Goal: Task Accomplishment & Management: Manage account settings

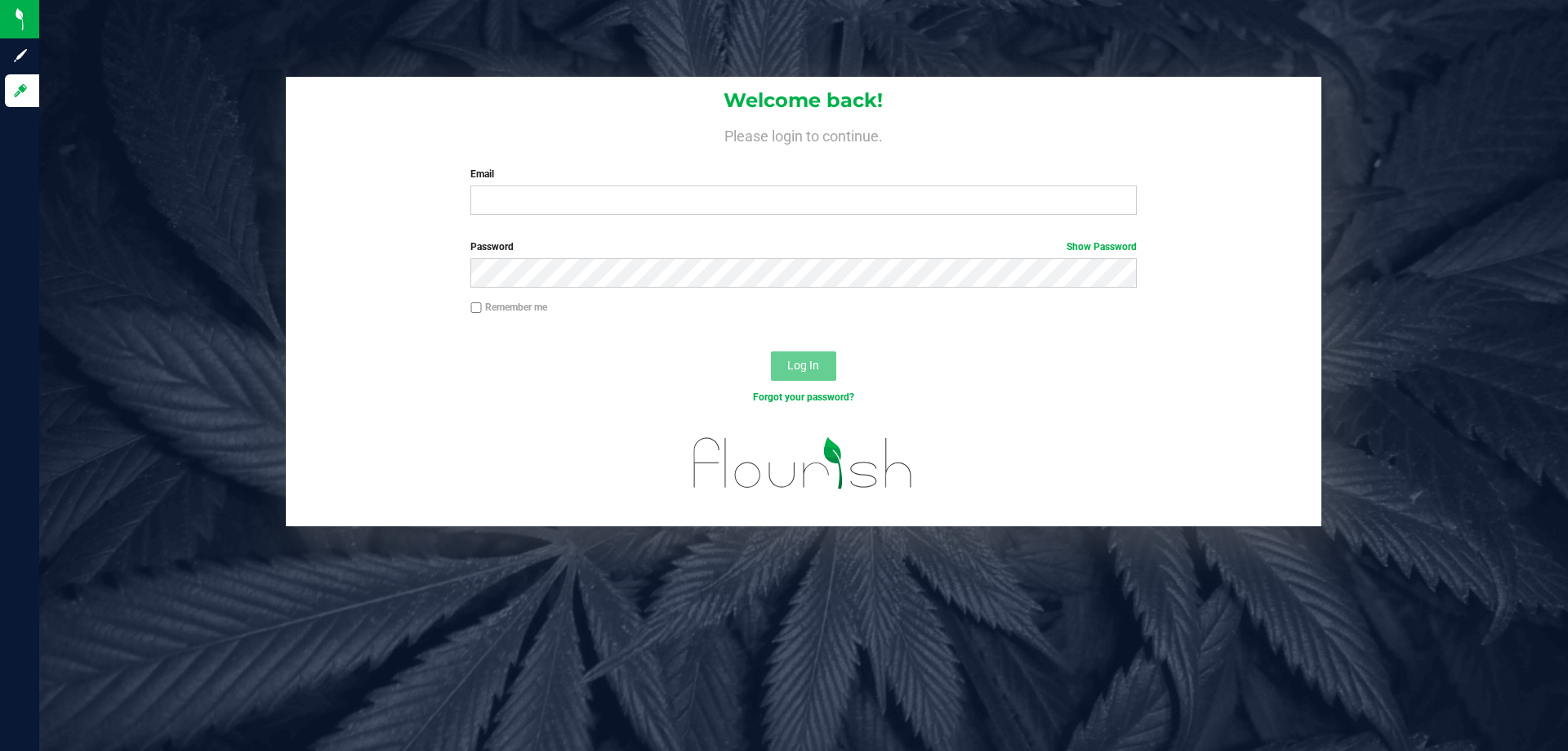
click at [554, 224] on div "Welcome back! Please login to continue. Email Required Please format your email…" at bounding box center [803, 152] width 1036 height 151
click at [562, 206] on input "Email" at bounding box center [803, 200] width 666 height 30
type input "[EMAIL_ADDRESS][DOMAIN_NAME]"
click at [771, 352] on button "Log In" at bounding box center [803, 366] width 65 height 30
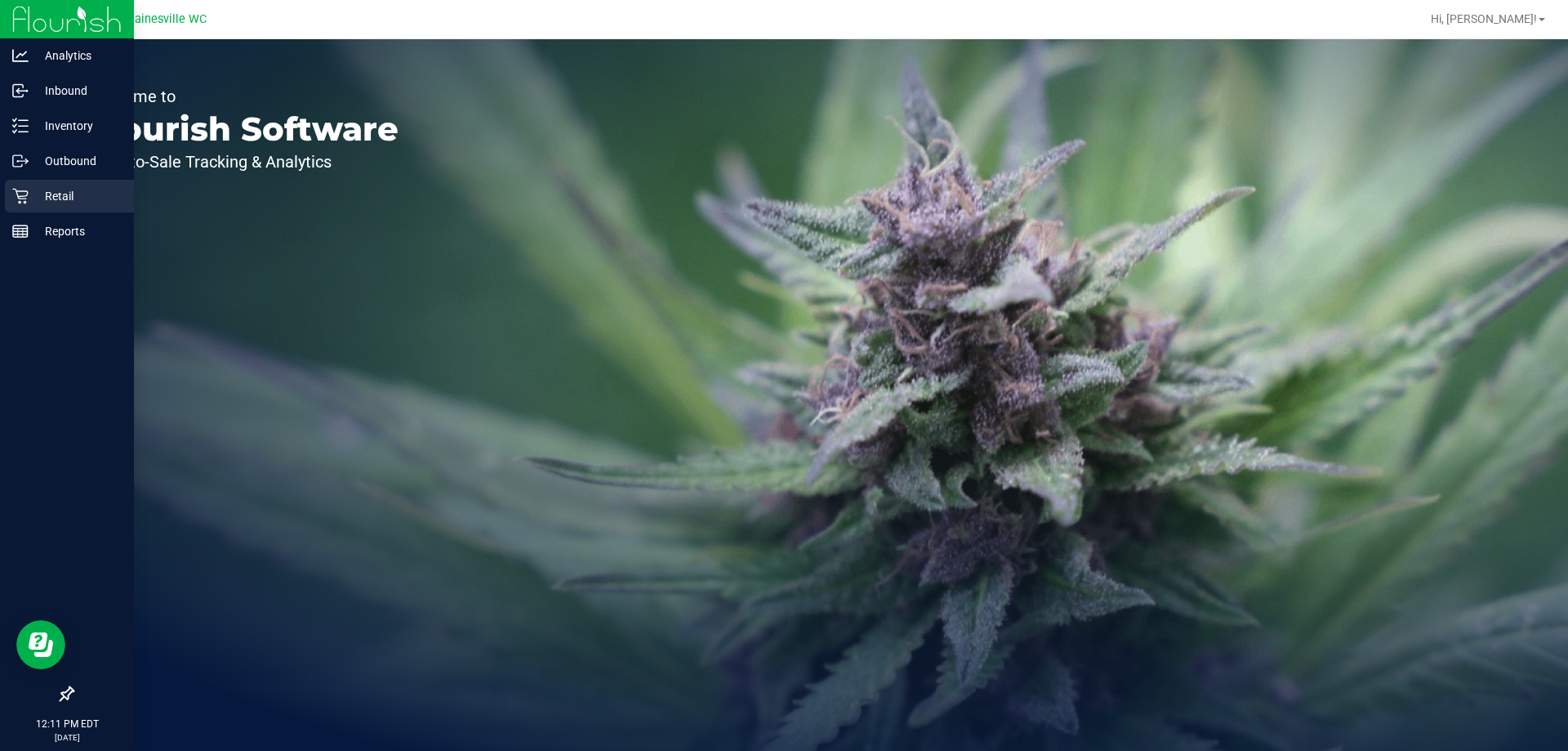
click at [72, 201] on p "Retail" at bounding box center [77, 196] width 98 height 20
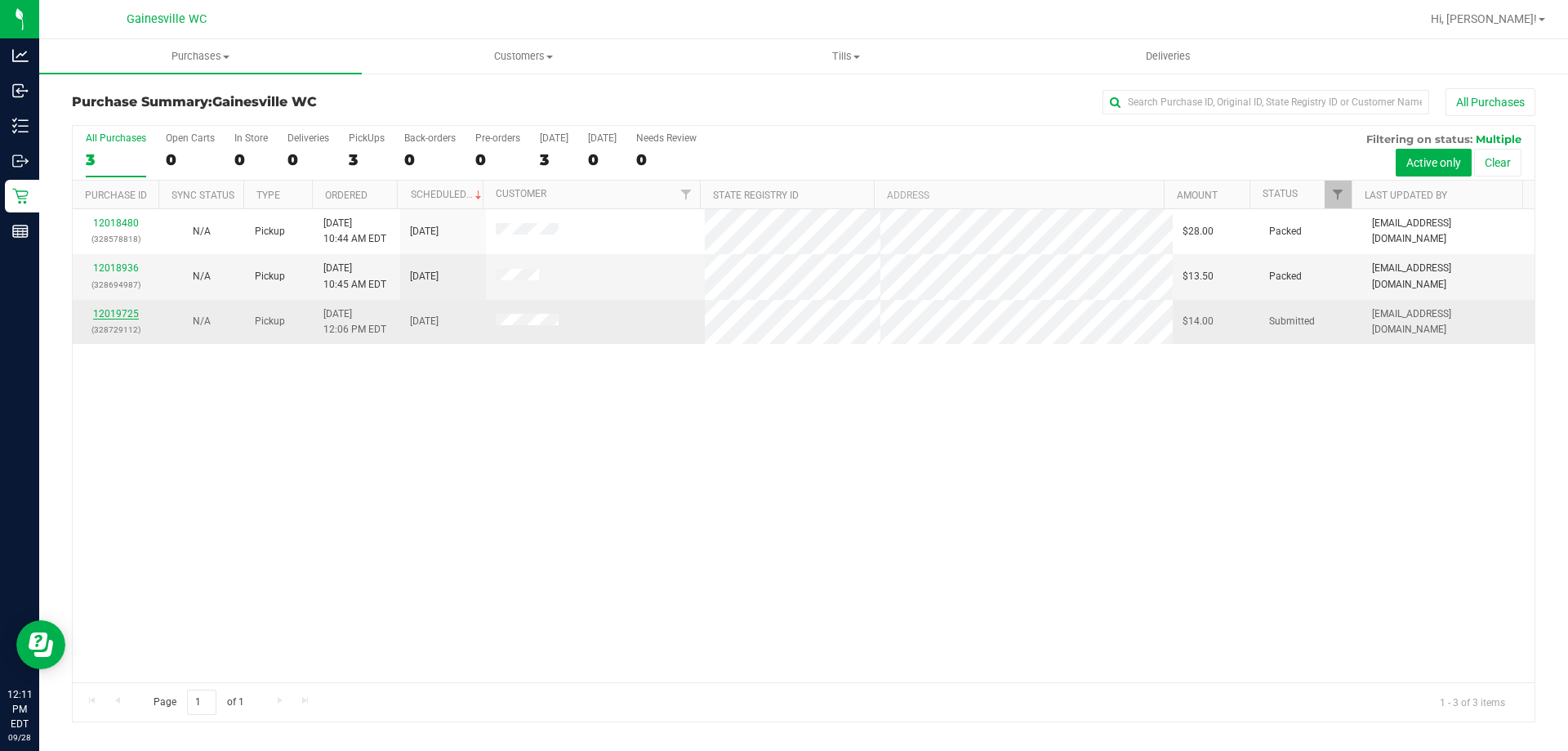
click at [121, 311] on link "12019725" at bounding box center [117, 313] width 46 height 11
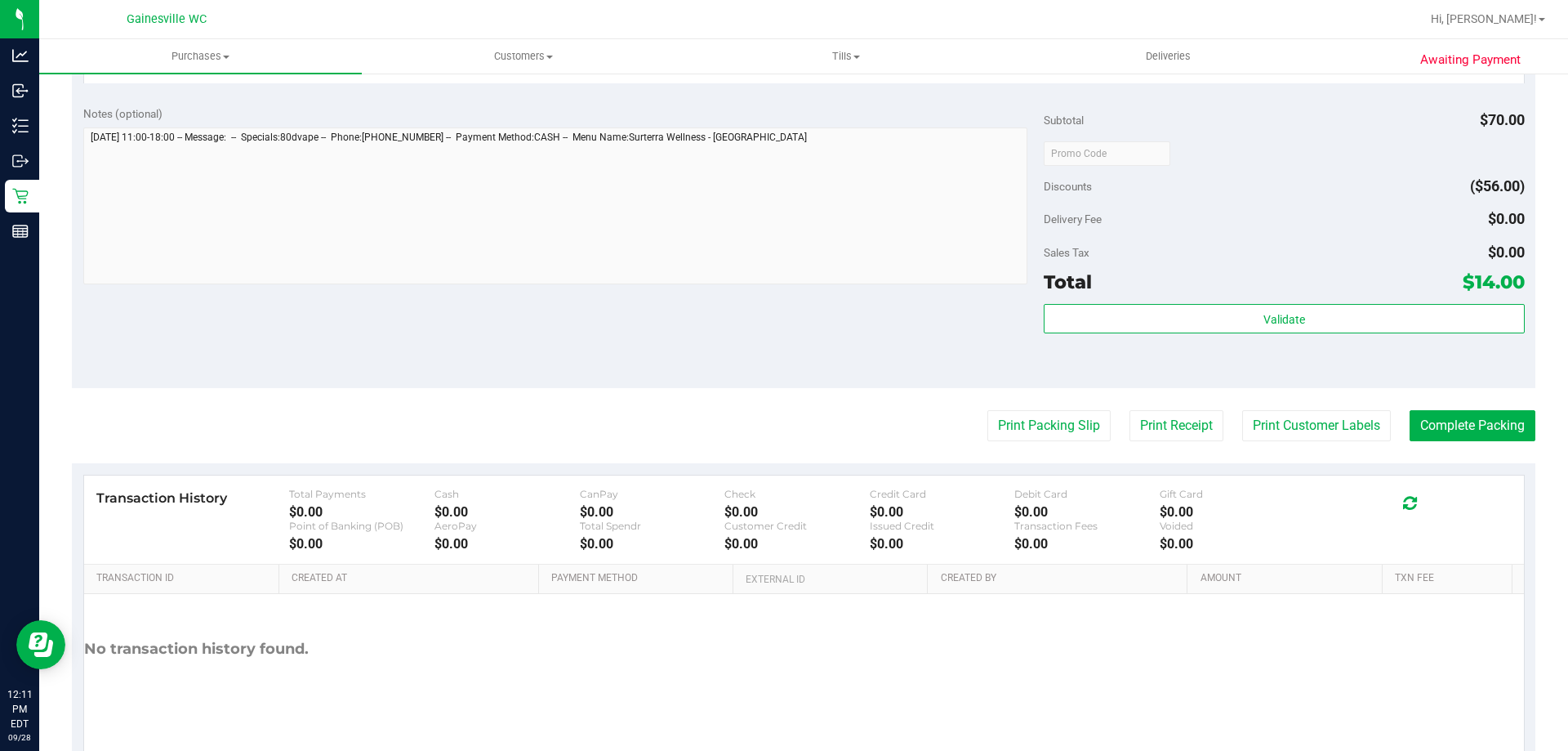
scroll to position [572, 0]
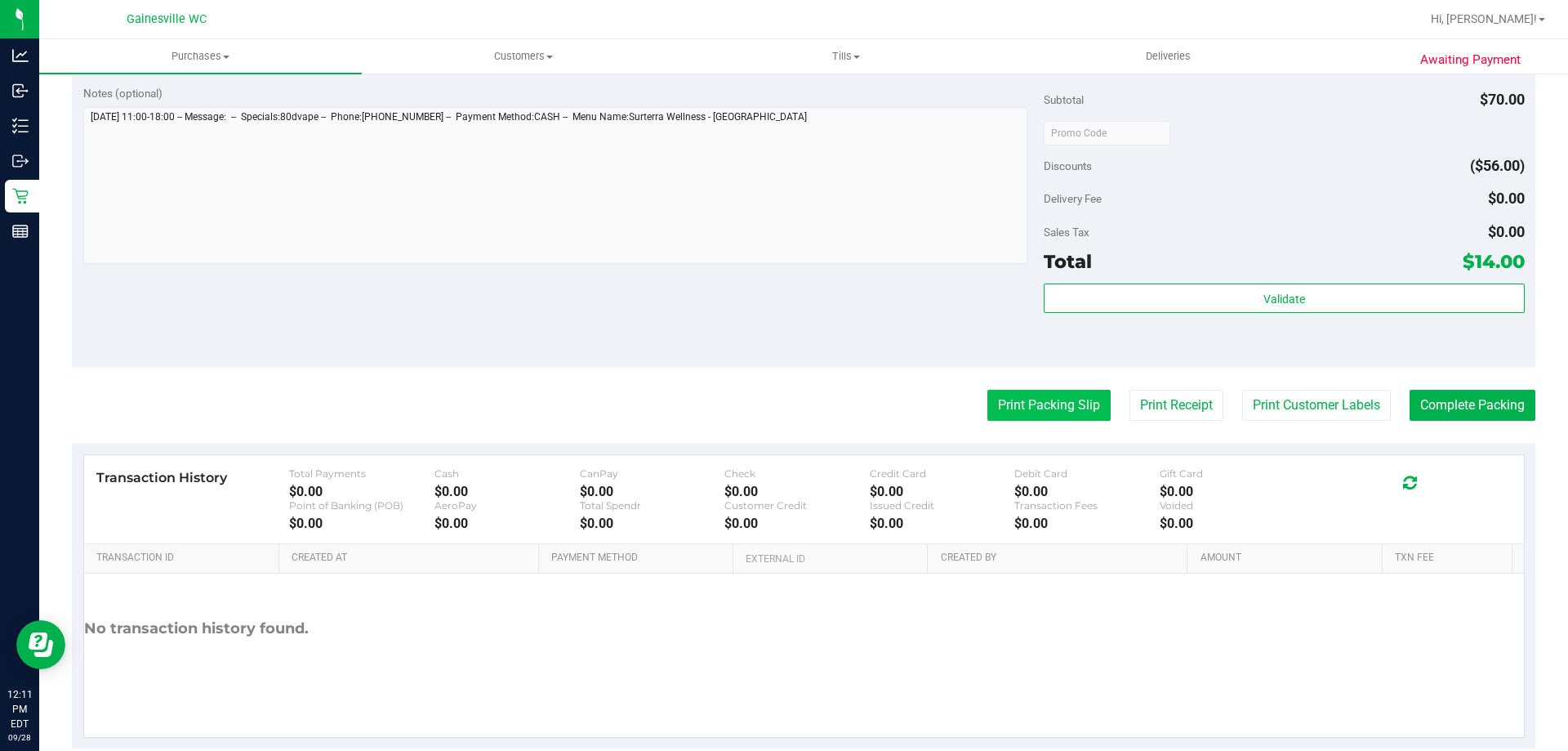
click at [1091, 397] on button "Print Packing Slip" at bounding box center [1049, 405] width 123 height 32
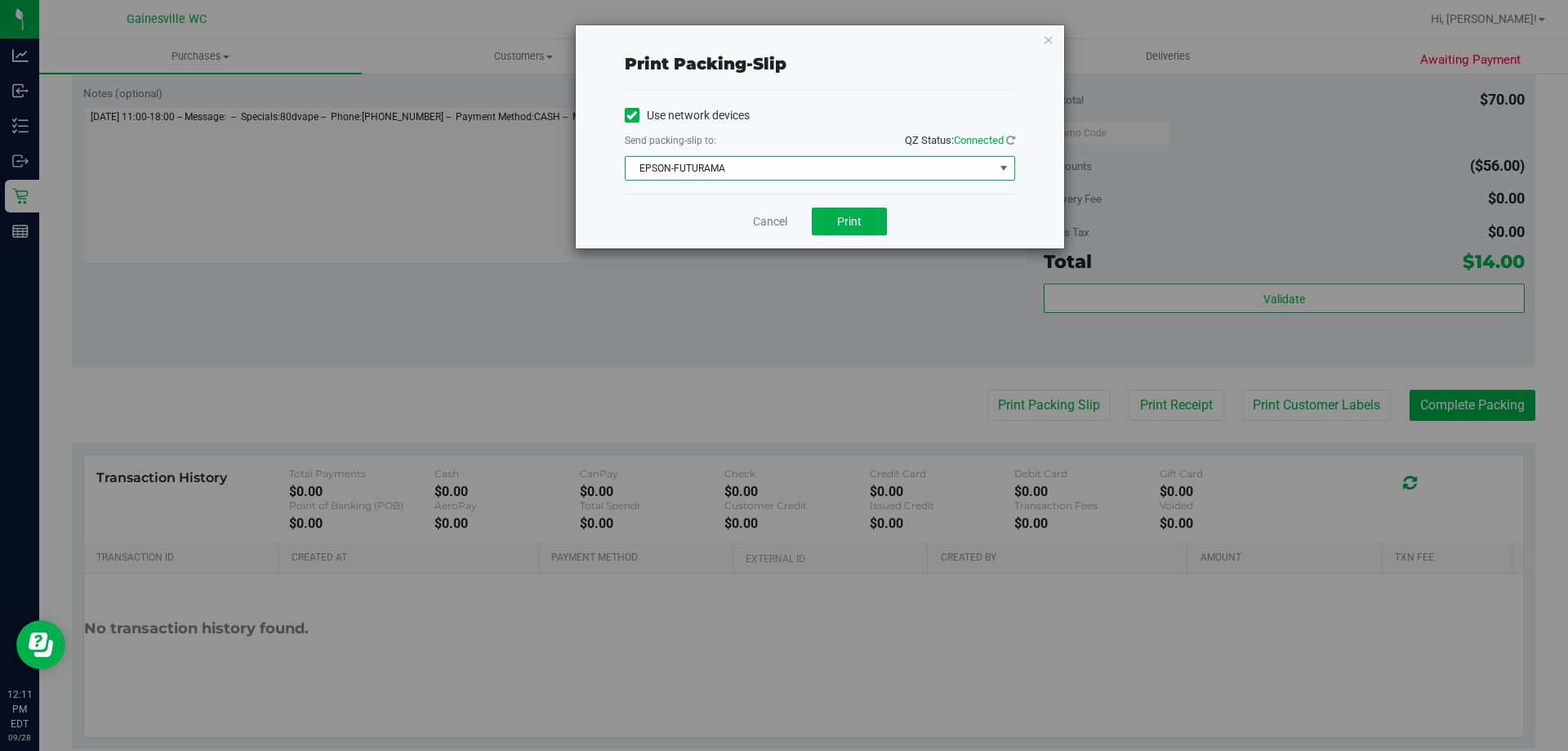
click at [827, 177] on span "EPSON-FUTURAMA" at bounding box center [810, 168] width 369 height 23
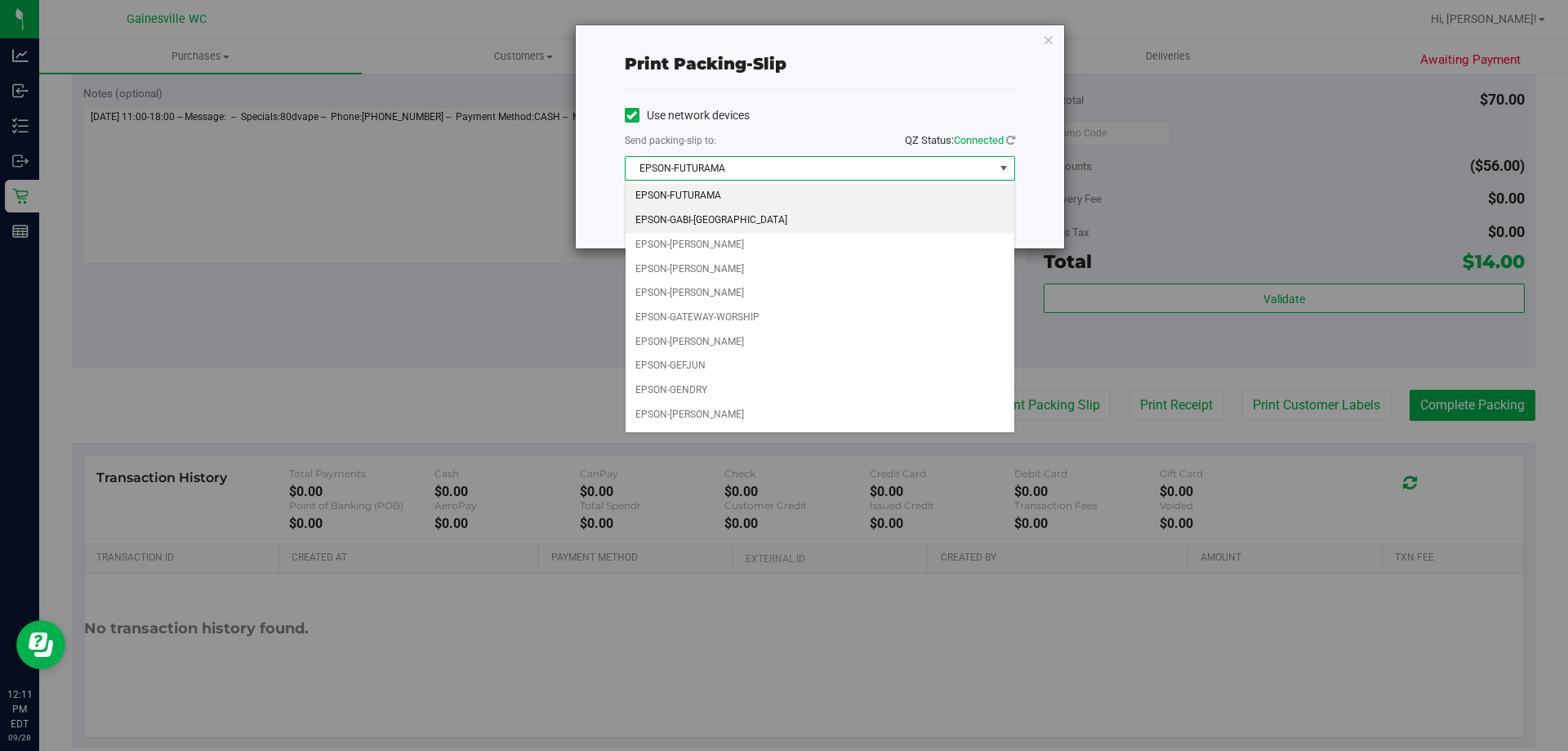
click at [740, 218] on li "EPSON-GABI-[GEOGRAPHIC_DATA]" at bounding box center [819, 221] width 389 height 25
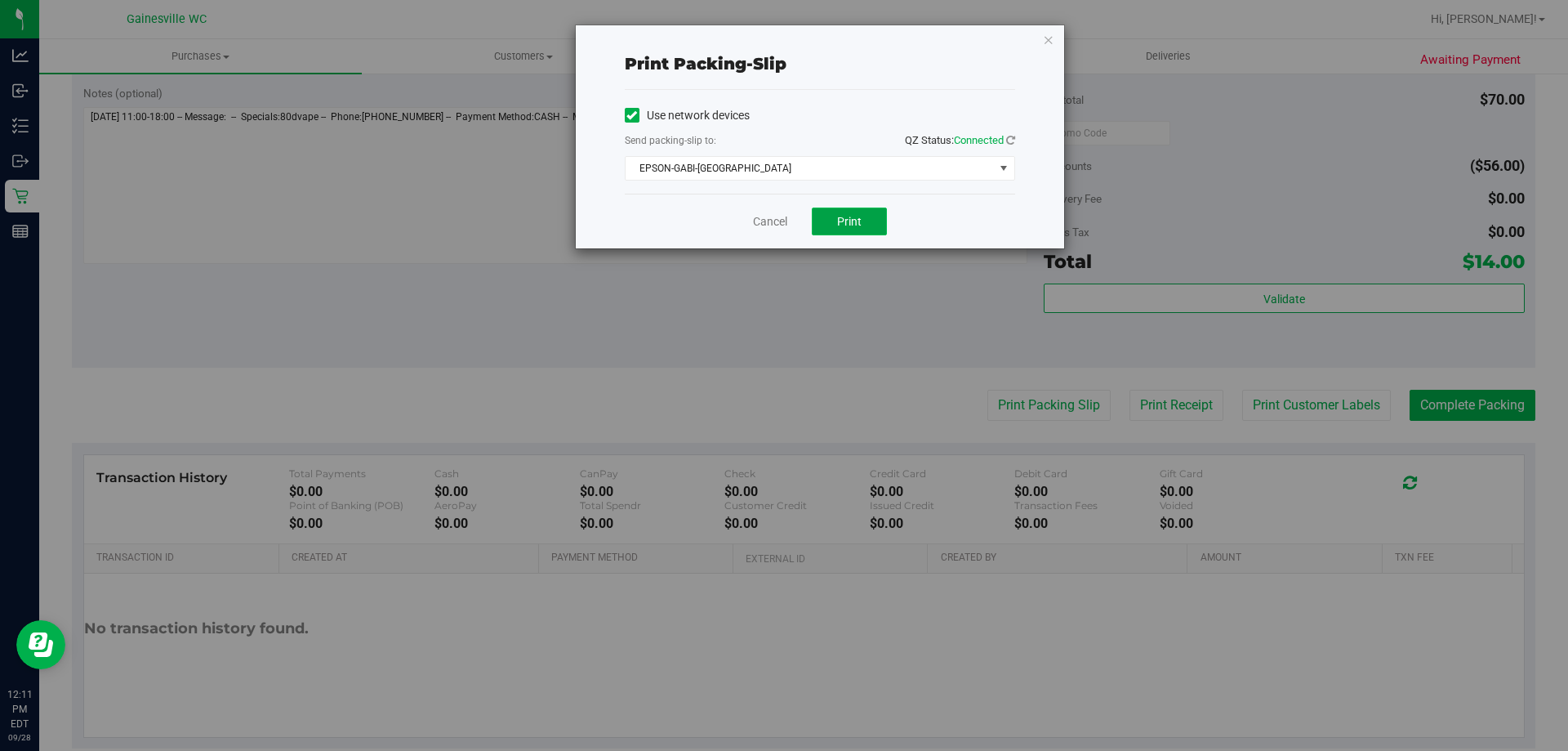
click at [859, 216] on span "Print" at bounding box center [850, 222] width 25 height 13
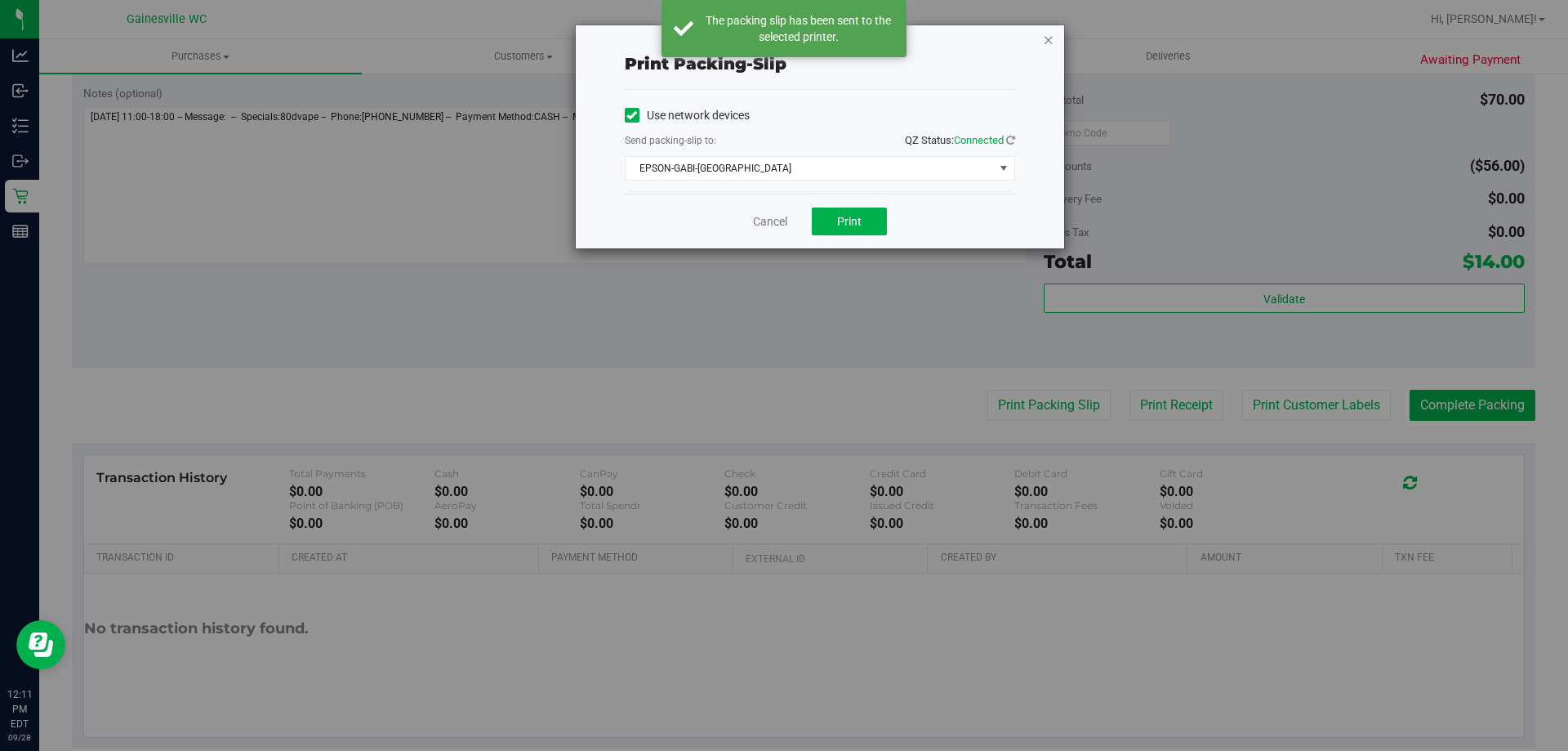
click at [1052, 44] on icon "button" at bounding box center [1049, 39] width 11 height 20
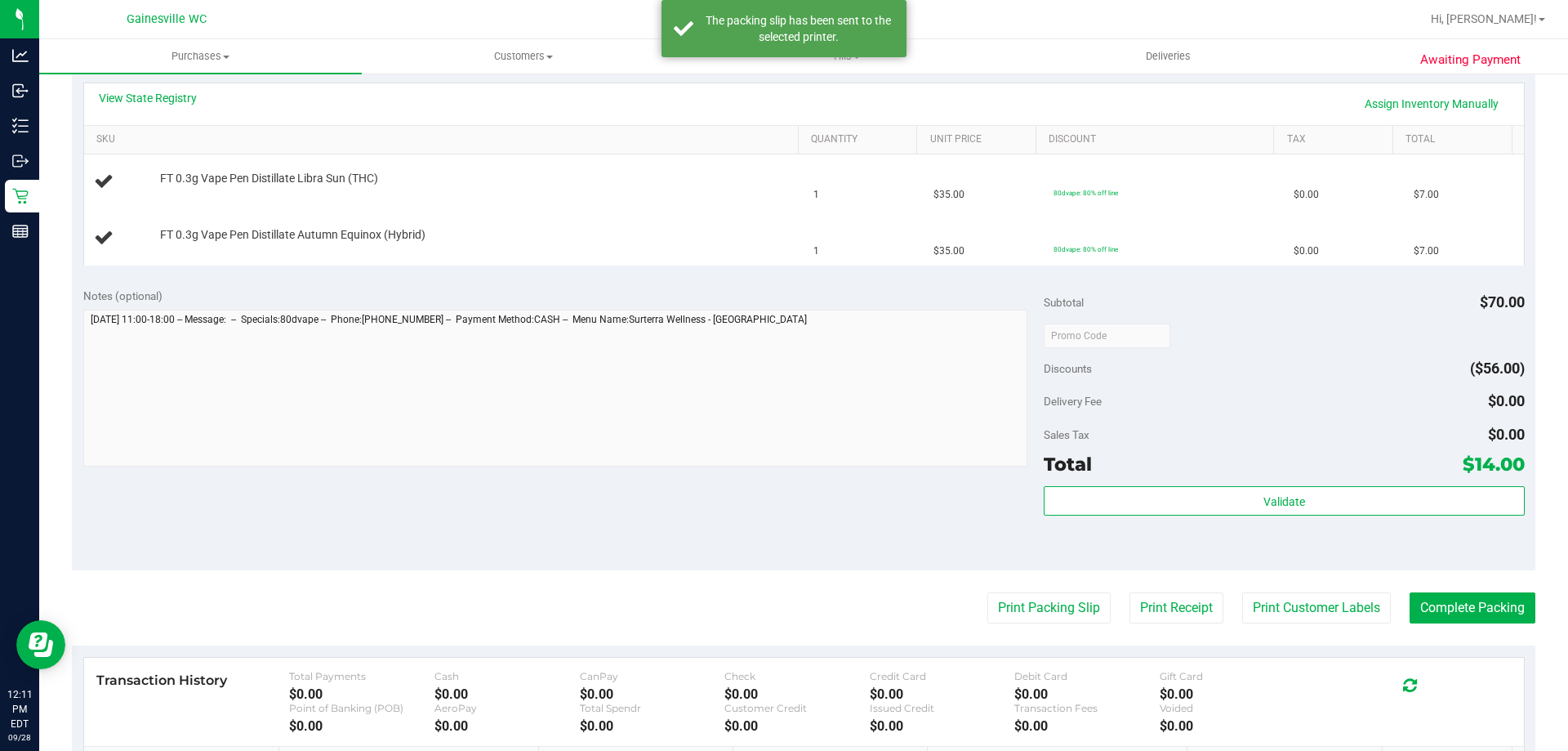
scroll to position [327, 0]
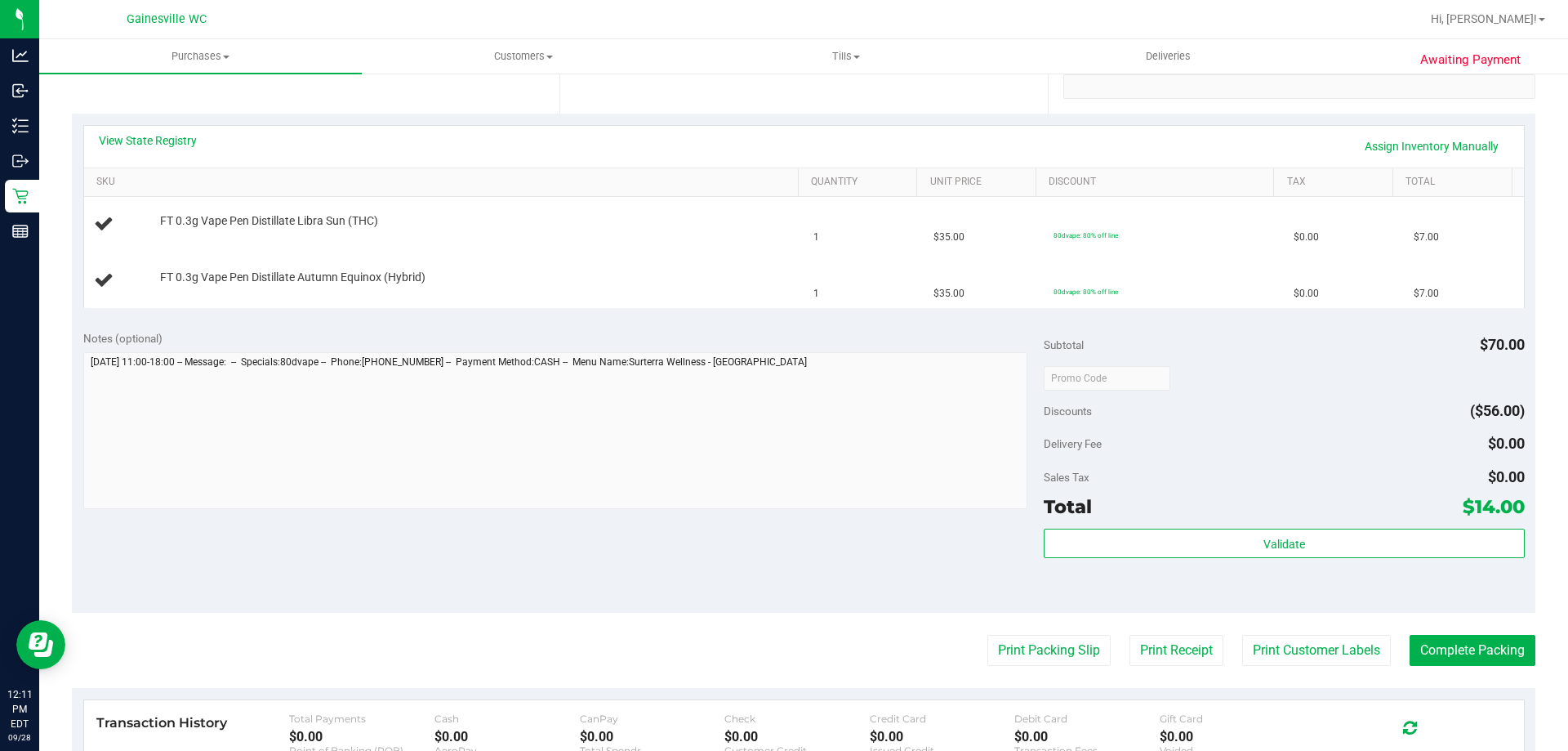
click at [987, 635] on button "Print Packing Slip" at bounding box center [1049, 651] width 123 height 32
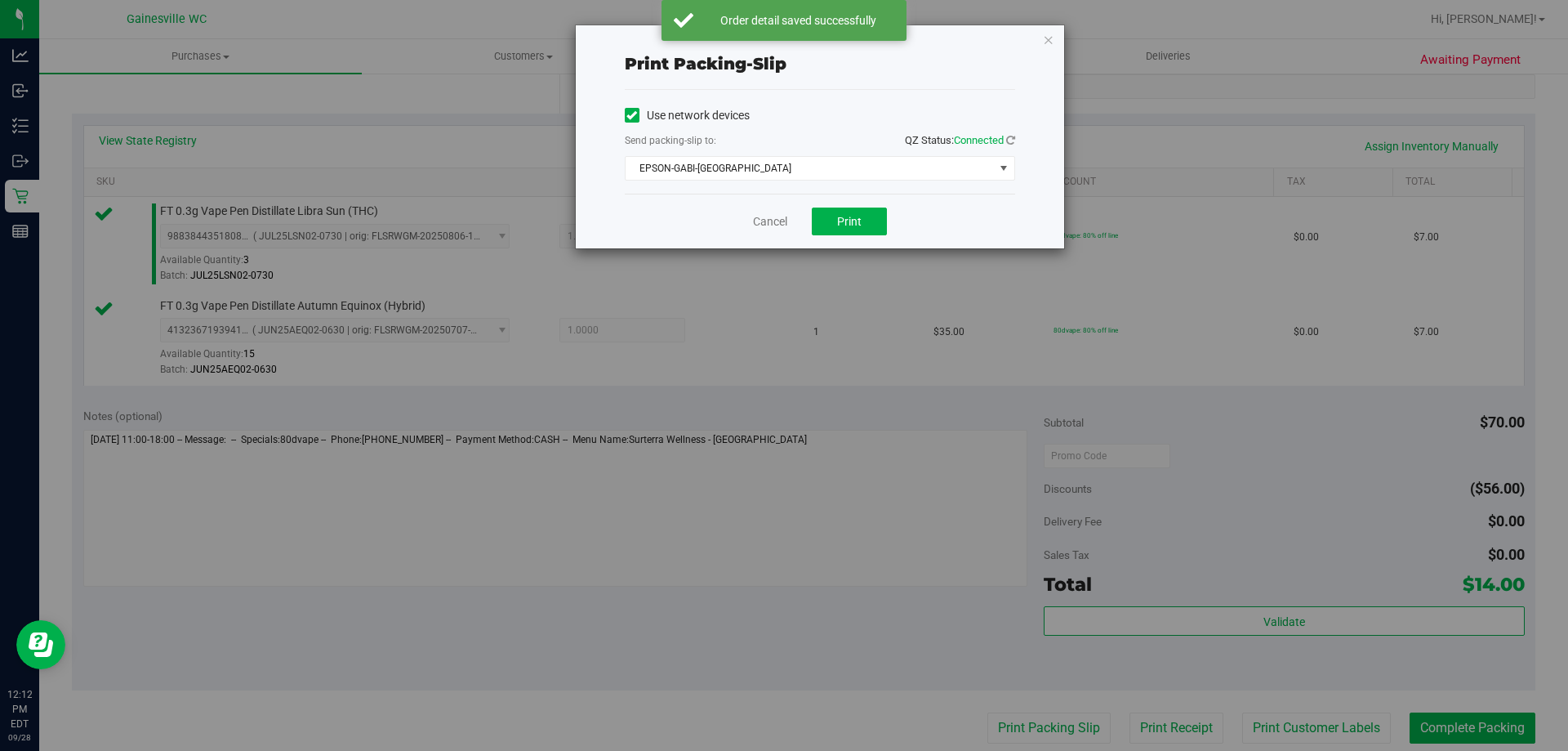
click at [772, 211] on div "Cancel Print" at bounding box center [819, 221] width 391 height 54
drag, startPoint x: 774, startPoint y: 212, endPoint x: 777, endPoint y: 224, distance: 12.4
click at [777, 218] on div "Cancel Print" at bounding box center [819, 221] width 391 height 54
click at [777, 225] on link "Cancel" at bounding box center [771, 222] width 34 height 17
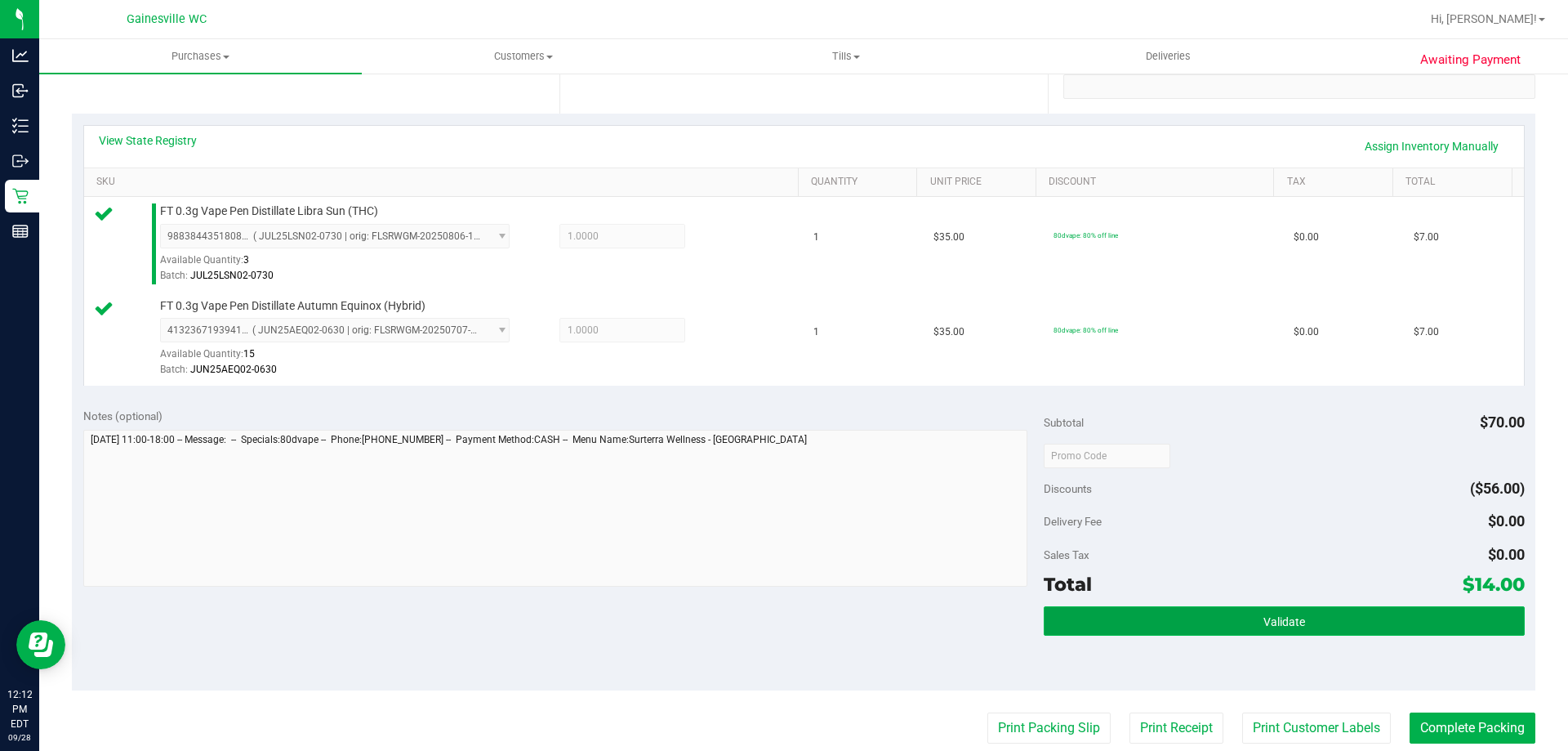
click at [1189, 613] on button "Validate" at bounding box center [1283, 621] width 480 height 30
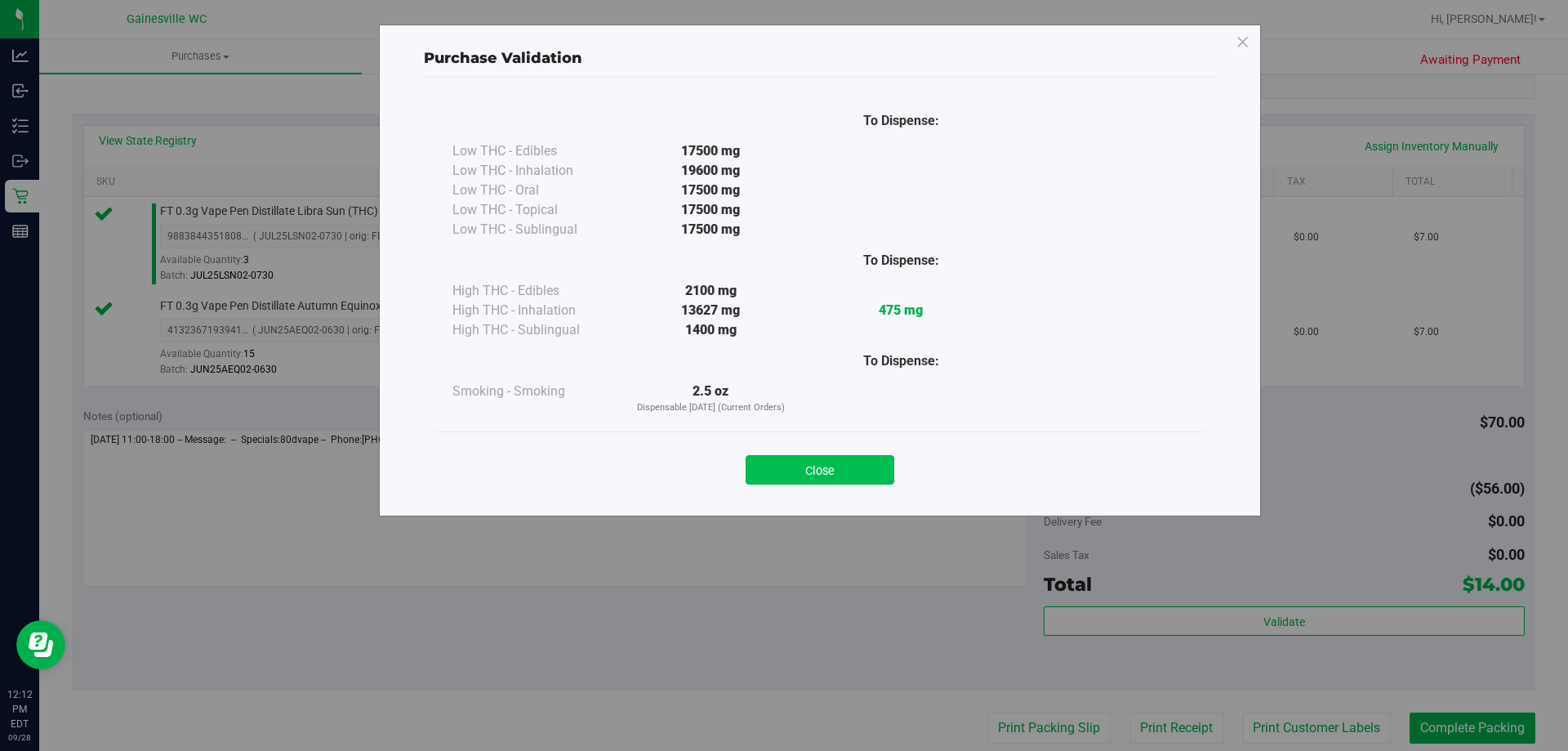
click at [883, 457] on button "Close" at bounding box center [820, 469] width 149 height 30
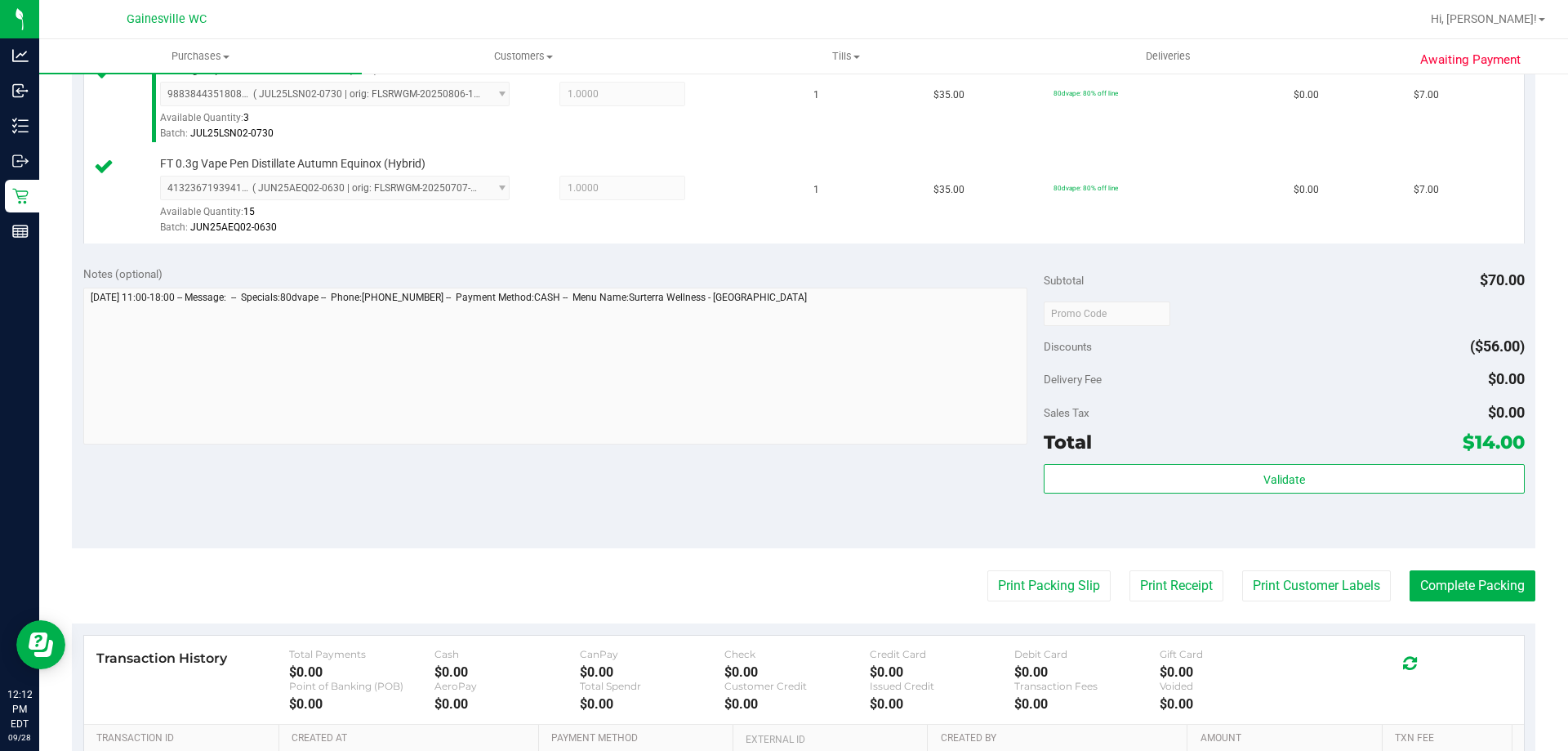
scroll to position [680, 0]
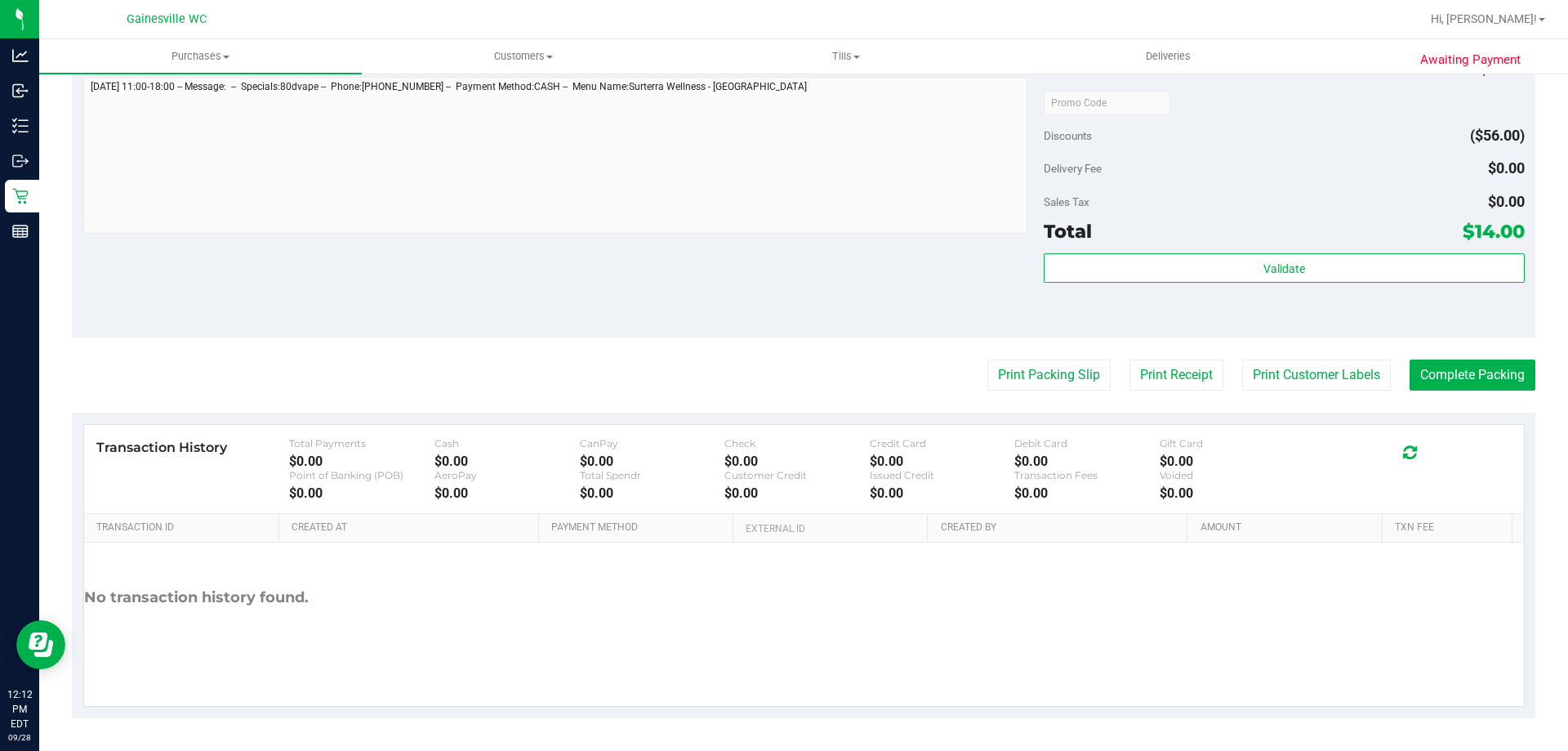
click at [1489, 349] on purchase-details "Back Edit Purchase Cancel Purchase View Profile # 12019725 BioTrack ID: - Submi…" at bounding box center [803, 63] width 1464 height 1310
click at [1480, 362] on button "Complete Packing" at bounding box center [1473, 375] width 126 height 32
